Goal: Task Accomplishment & Management: Manage account settings

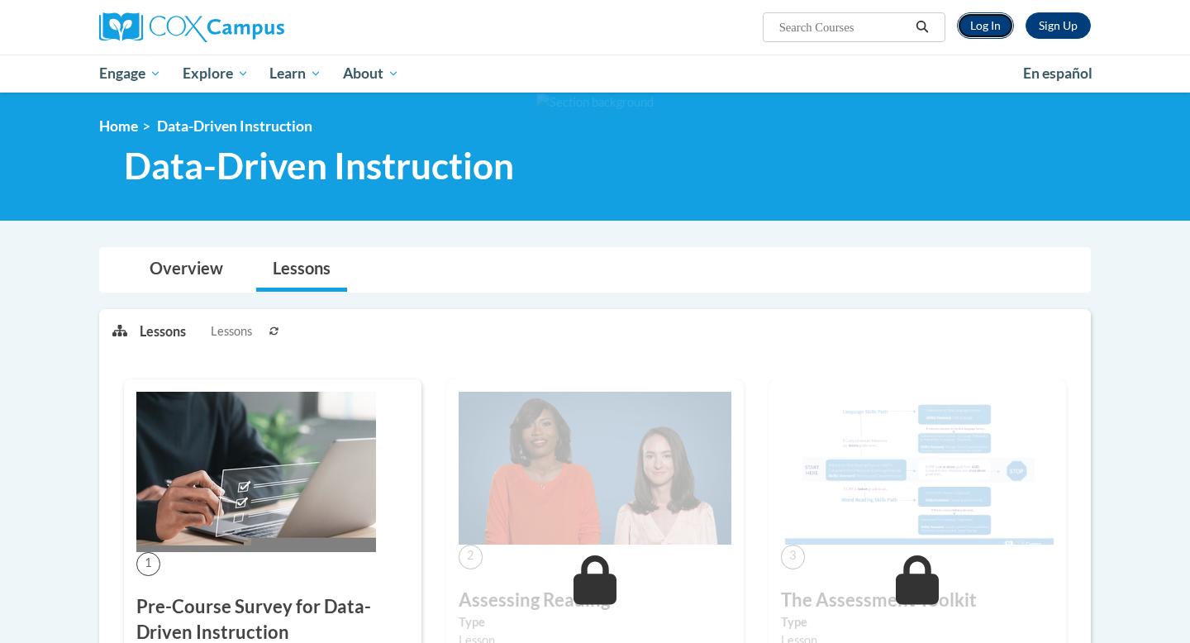
click at [988, 23] on link "Log In" at bounding box center [985, 25] width 57 height 26
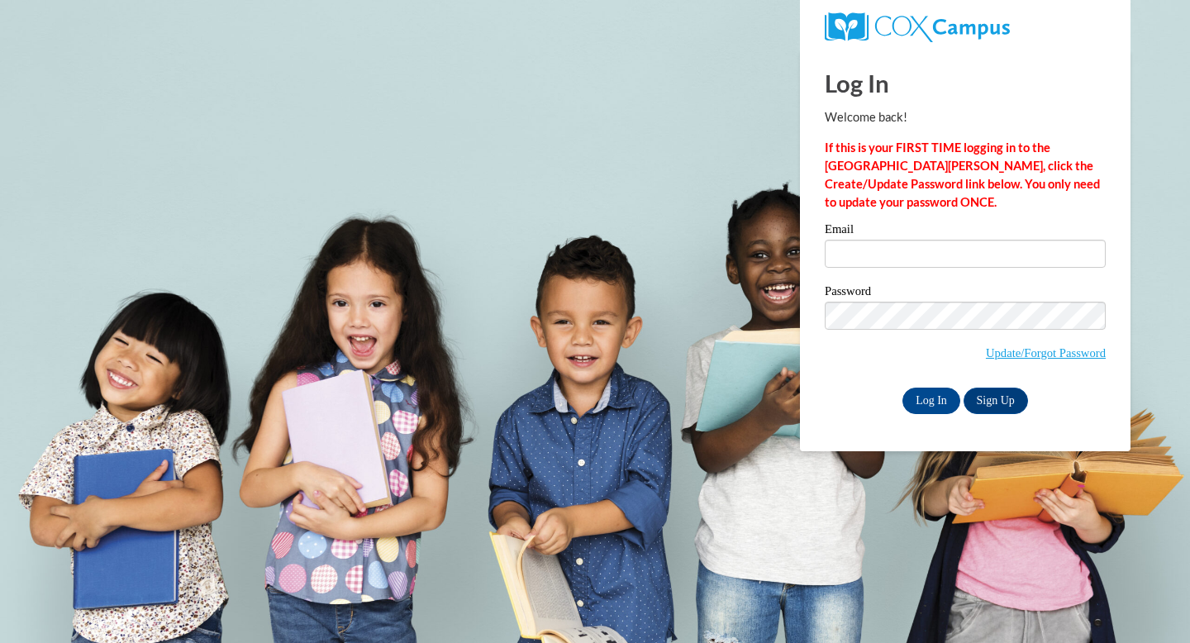
type input "srnajarro@valdosta.edu"
click at [952, 294] on label "Password" at bounding box center [965, 293] width 281 height 17
click at [921, 402] on input "Log In" at bounding box center [931, 401] width 58 height 26
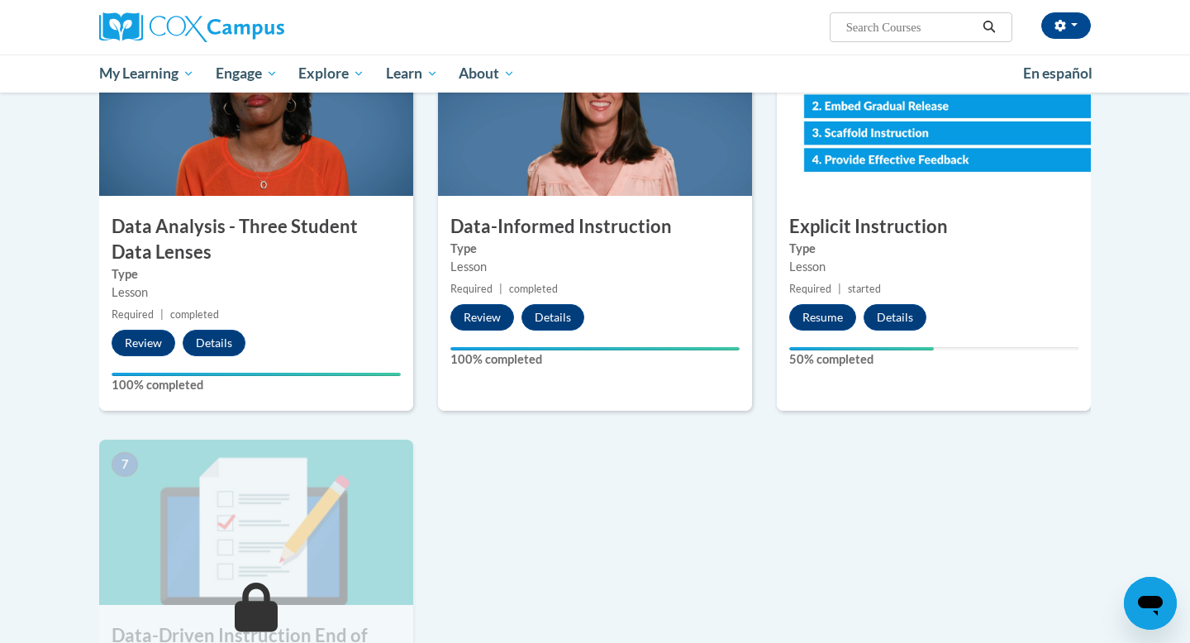
scroll to position [815, 0]
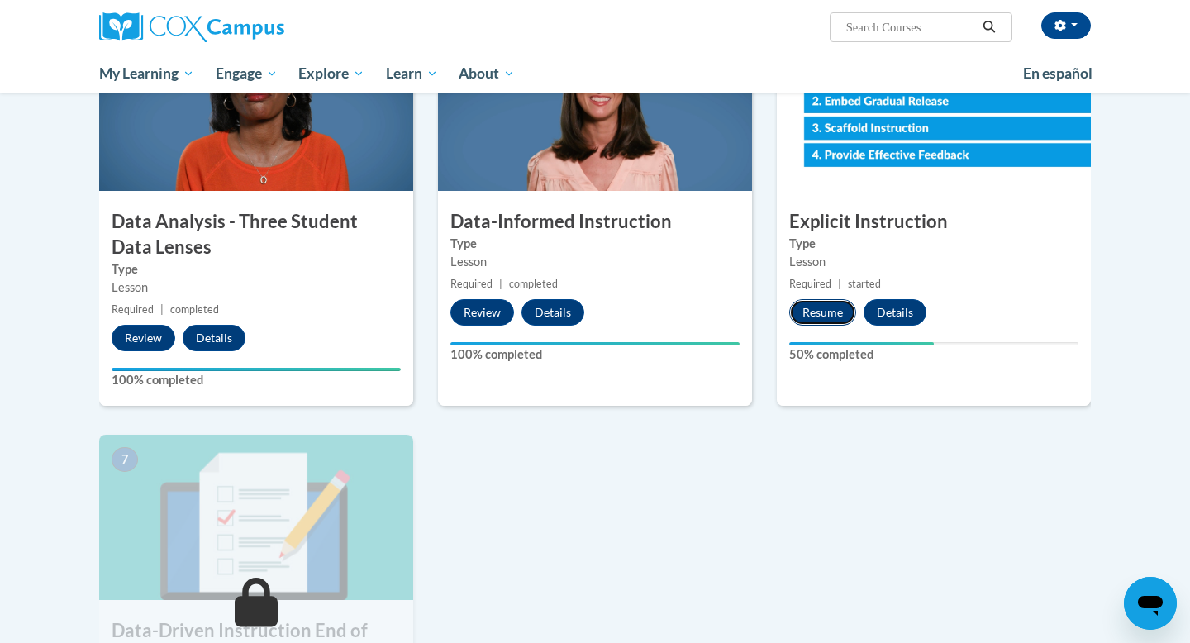
click at [826, 314] on button "Resume" at bounding box center [822, 312] width 67 height 26
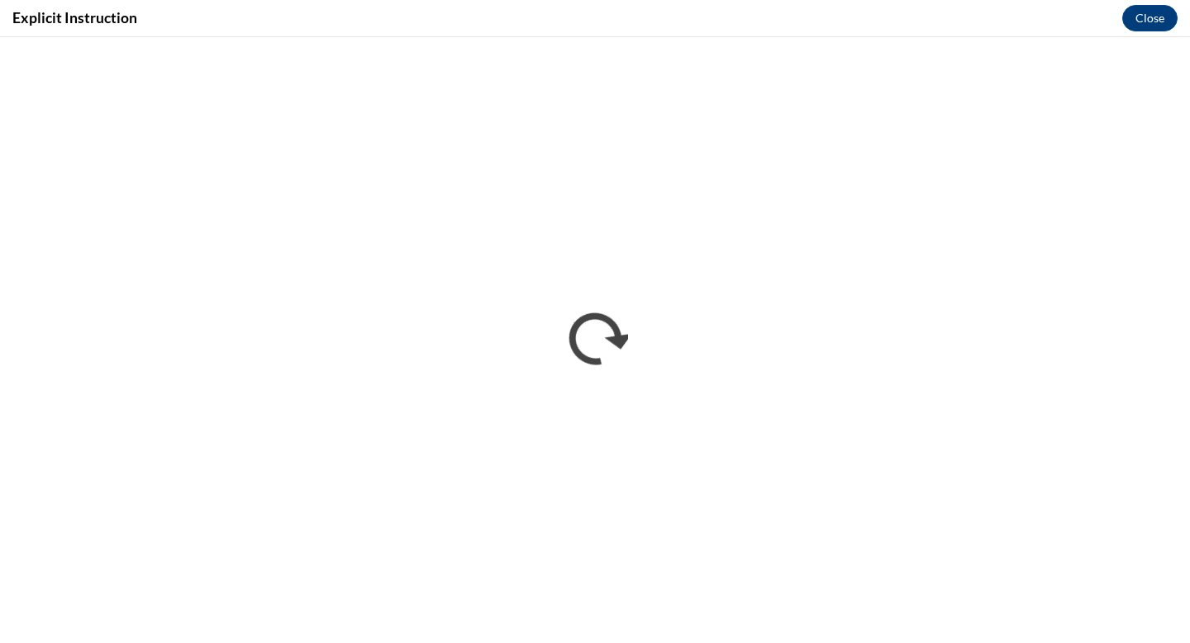
scroll to position [0, 0]
